Goal: Find specific page/section: Find specific page/section

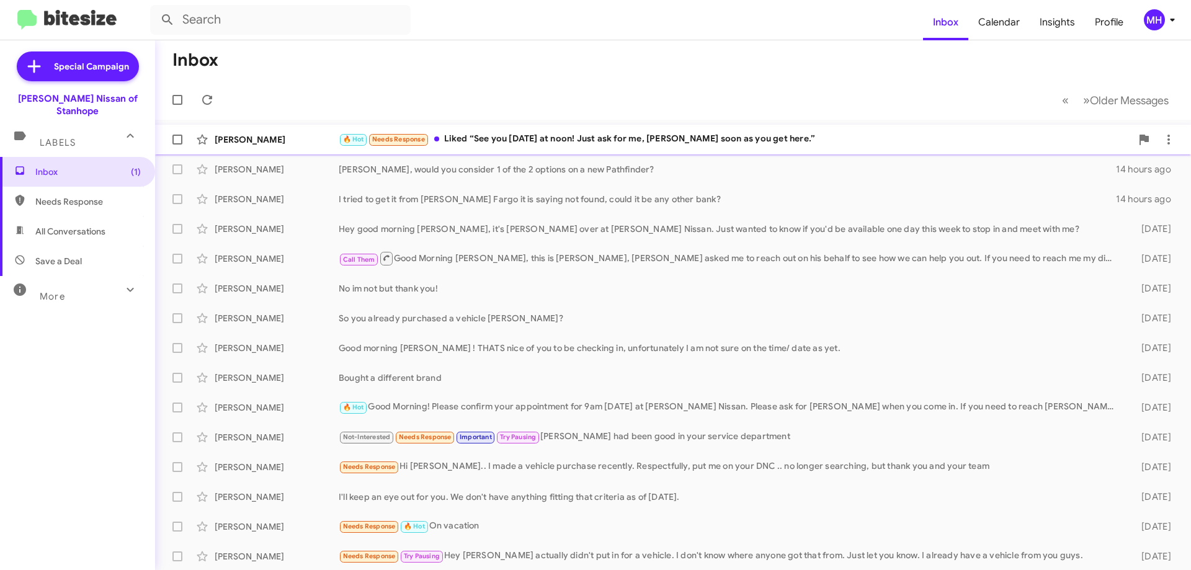
click at [519, 140] on div "🔥 Hot Needs Response Liked “See you [DATE] at noon! Just ask for me, [PERSON_NA…" at bounding box center [735, 139] width 792 height 14
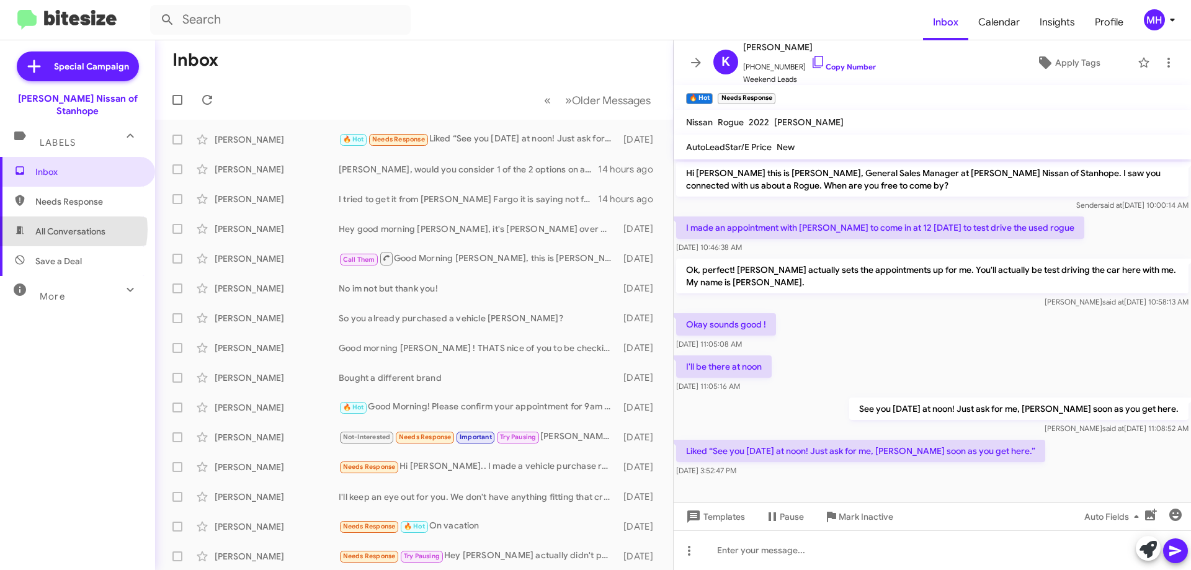
click at [64, 225] on span "All Conversations" at bounding box center [70, 231] width 70 height 12
type input "in:all-conversations"
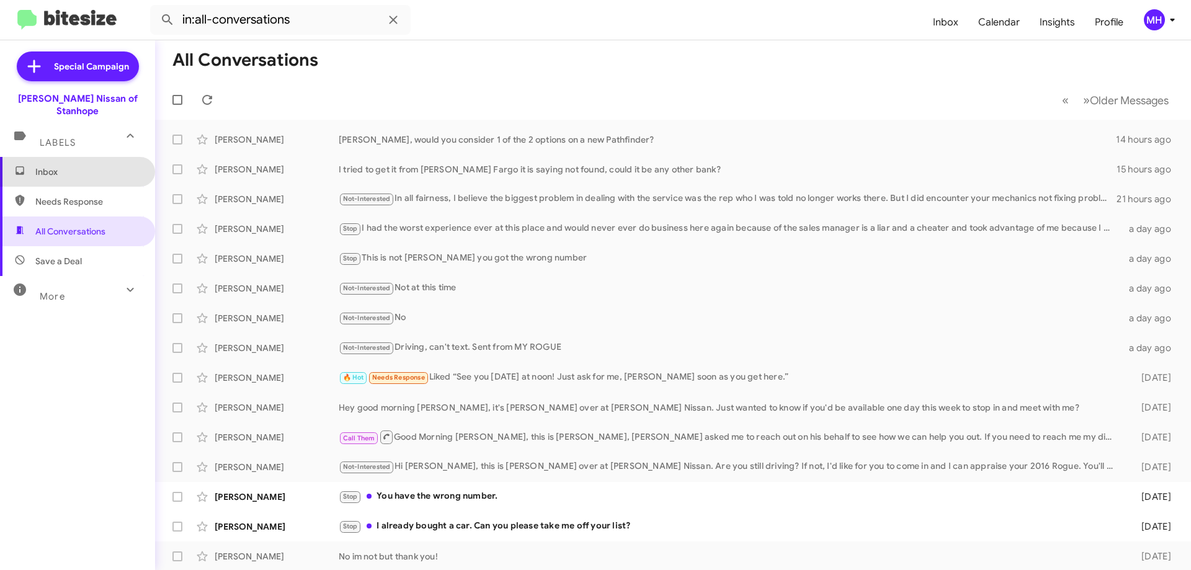
click at [95, 166] on span "Inbox" at bounding box center [77, 172] width 155 height 30
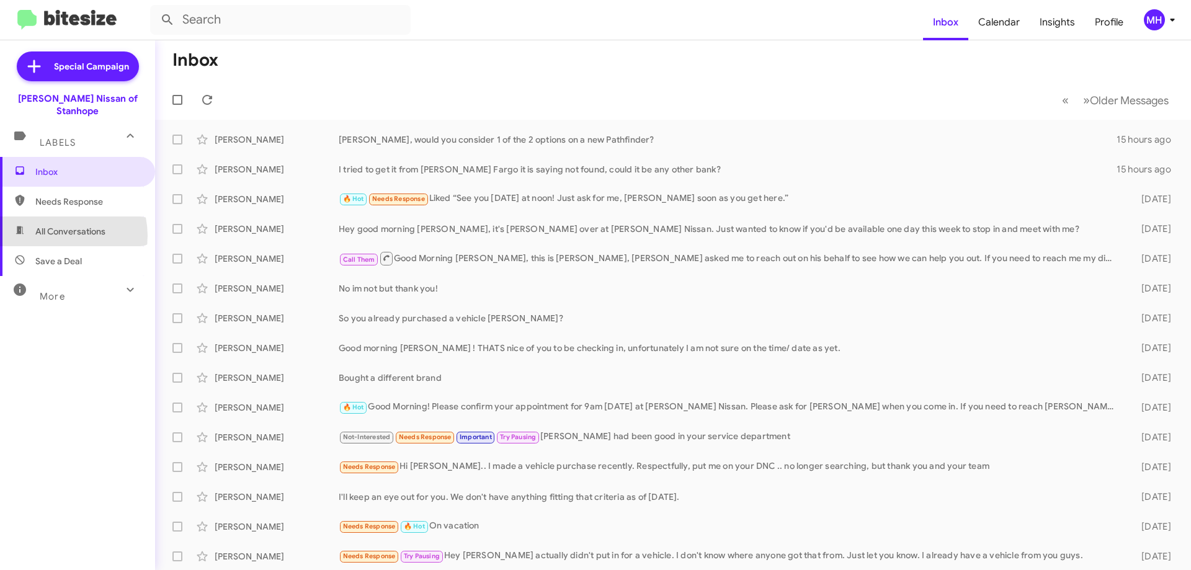
click at [55, 225] on span "All Conversations" at bounding box center [70, 231] width 70 height 12
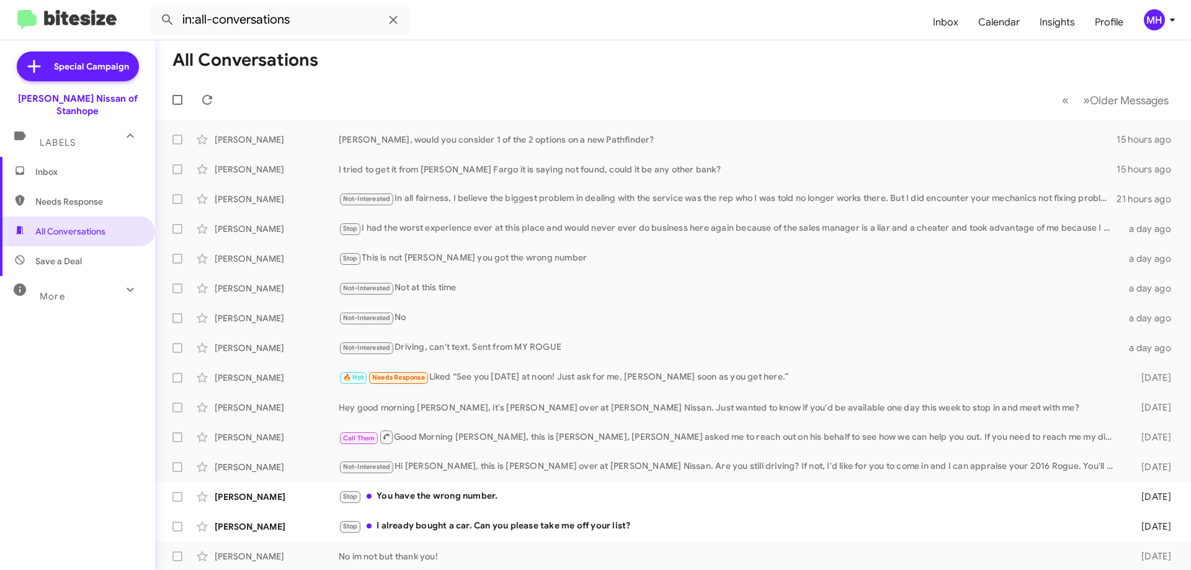
click at [71, 255] on span "Save a Deal" at bounding box center [58, 261] width 47 height 12
type input "in:not-interested"
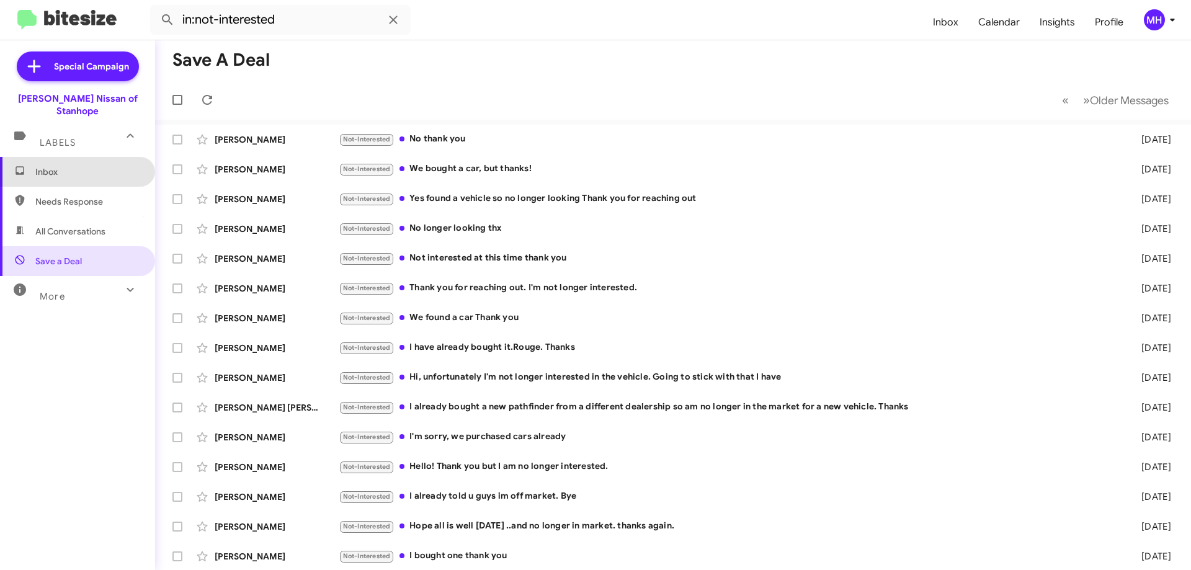
click at [92, 166] on span "Inbox" at bounding box center [87, 172] width 105 height 12
